Goal: Find specific page/section

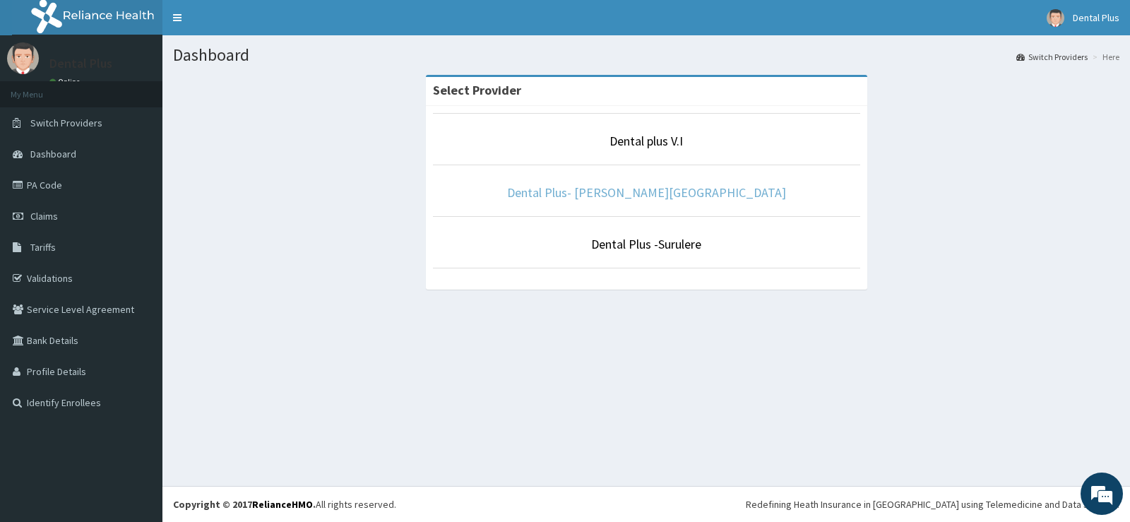
click at [654, 190] on link "Dental Plus- [PERSON_NAME][GEOGRAPHIC_DATA]" at bounding box center [646, 192] width 279 height 16
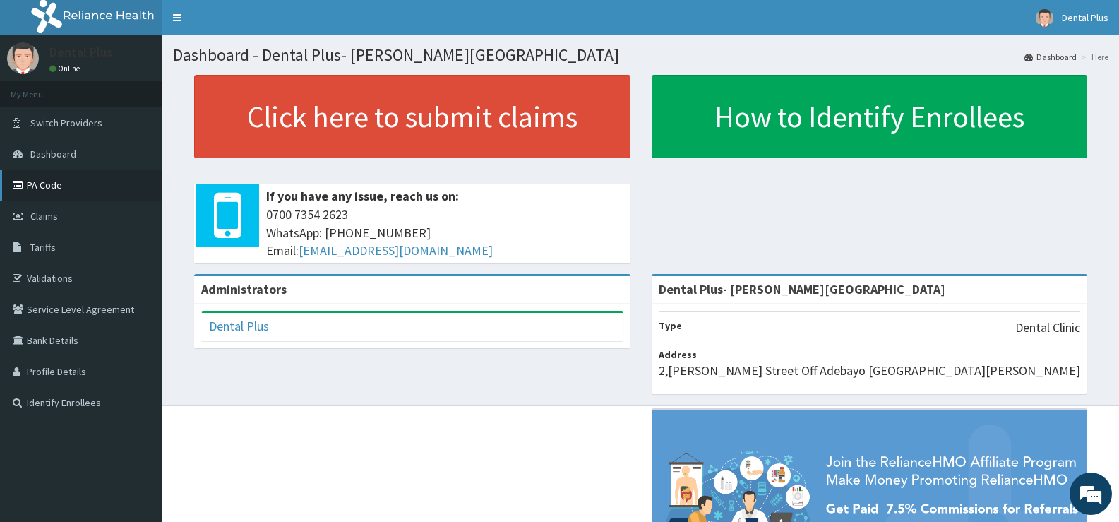
click at [53, 184] on link "PA Code" at bounding box center [81, 184] width 162 height 31
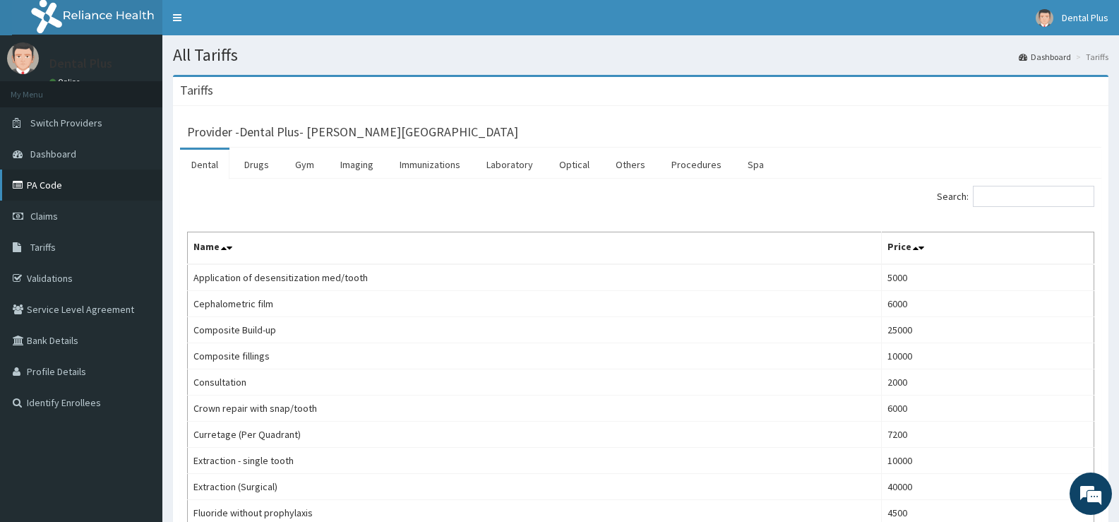
click at [54, 183] on link "PA Code" at bounding box center [81, 184] width 162 height 31
